Goal: Find specific page/section: Find specific page/section

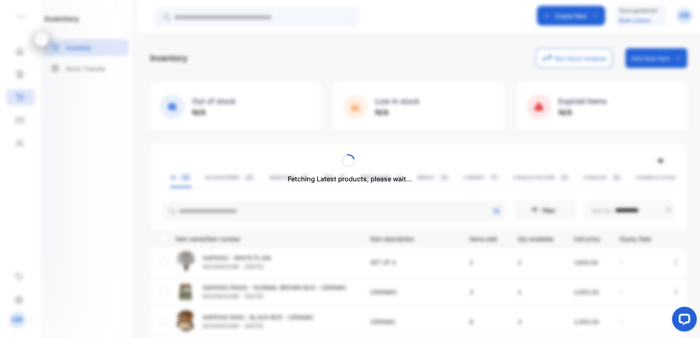
click at [226, 209] on div "Fetching Latest products, please wait..." at bounding box center [350, 169] width 700 height 338
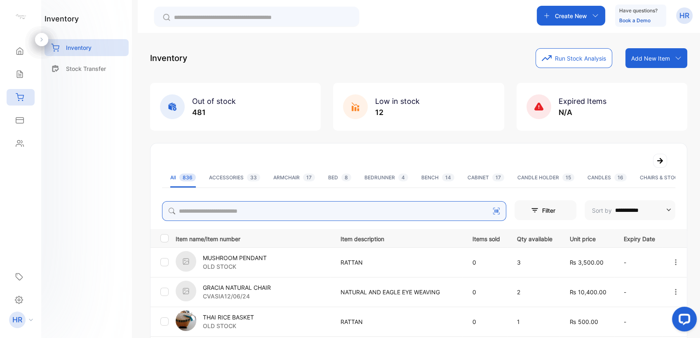
click at [226, 209] on input "search" at bounding box center [334, 211] width 344 height 20
type input "*****"
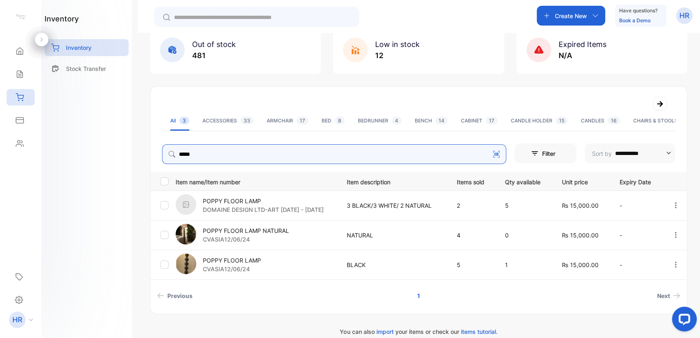
scroll to position [67, 0]
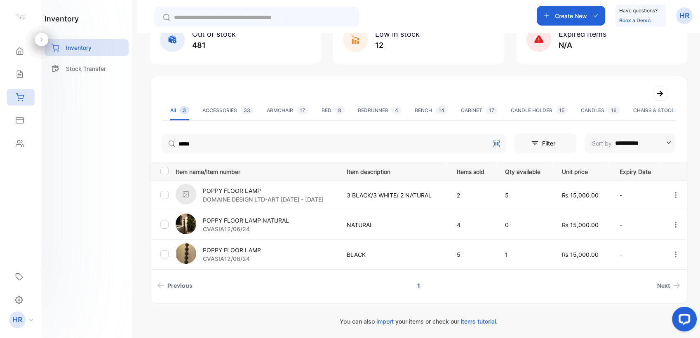
click at [231, 189] on p "POPPY FLOOR LAMP" at bounding box center [263, 190] width 121 height 9
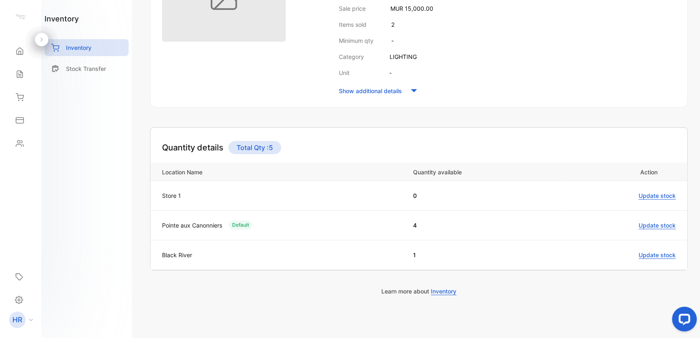
scroll to position [174, 0]
click at [127, 226] on div "inventory Inventory Stock Transfer" at bounding box center [86, 169] width 91 height 338
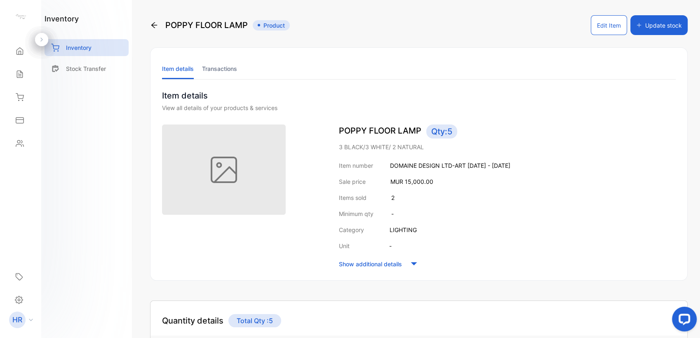
click at [217, 74] on li "Transactions" at bounding box center [219, 68] width 35 height 21
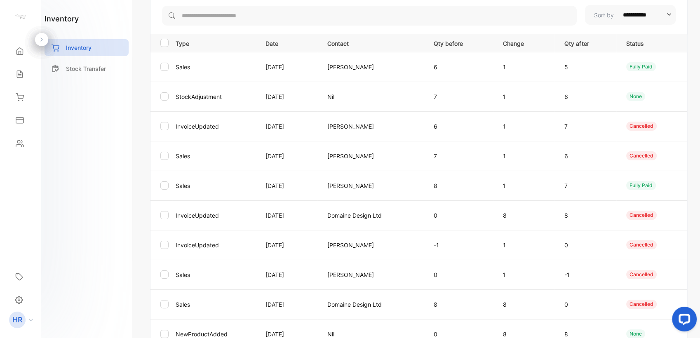
scroll to position [56, 0]
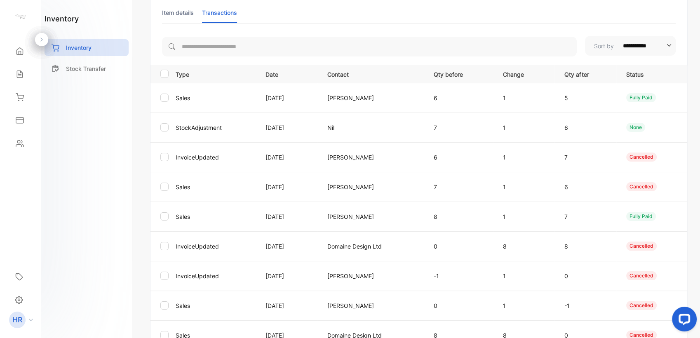
click at [102, 189] on div "inventory Inventory Stock Transfer" at bounding box center [86, 169] width 91 height 338
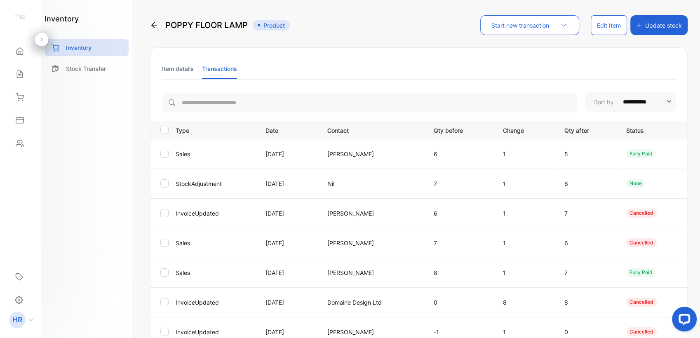
click at [162, 68] on div "Item details Transactions" at bounding box center [419, 68] width 537 height 21
click at [184, 68] on li "Item details" at bounding box center [178, 68] width 32 height 21
